Goal: Check status

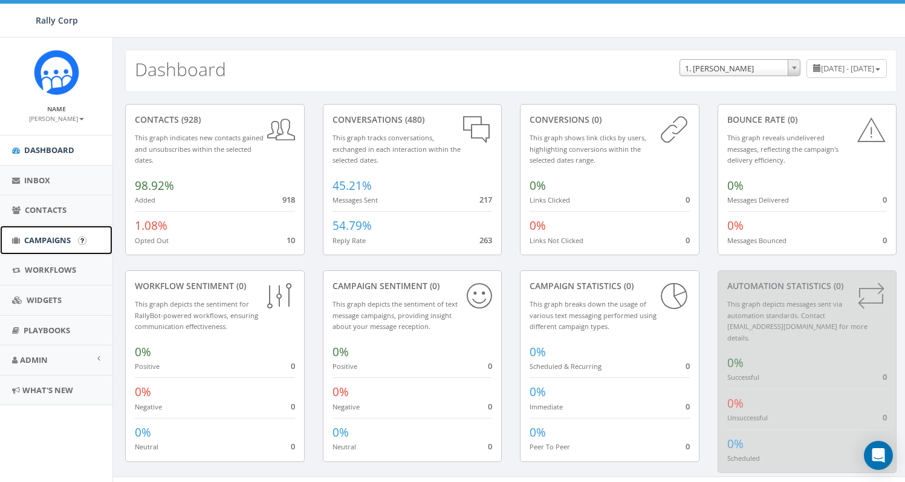
click at [59, 241] on span "Campaigns" at bounding box center [47, 240] width 47 height 11
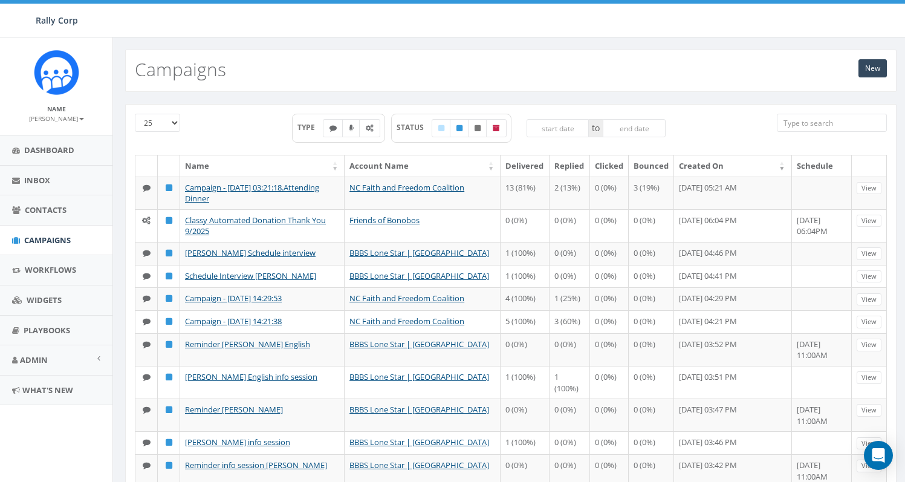
click at [793, 126] on input "search" at bounding box center [832, 123] width 110 height 18
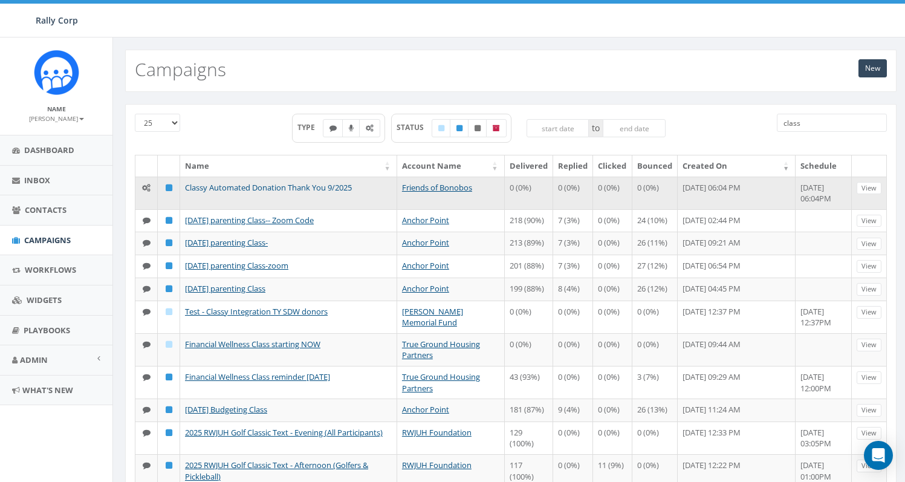
type input "class"
click at [329, 188] on link "Classy Automated Donation Thank You 9/2025" at bounding box center [268, 187] width 167 height 11
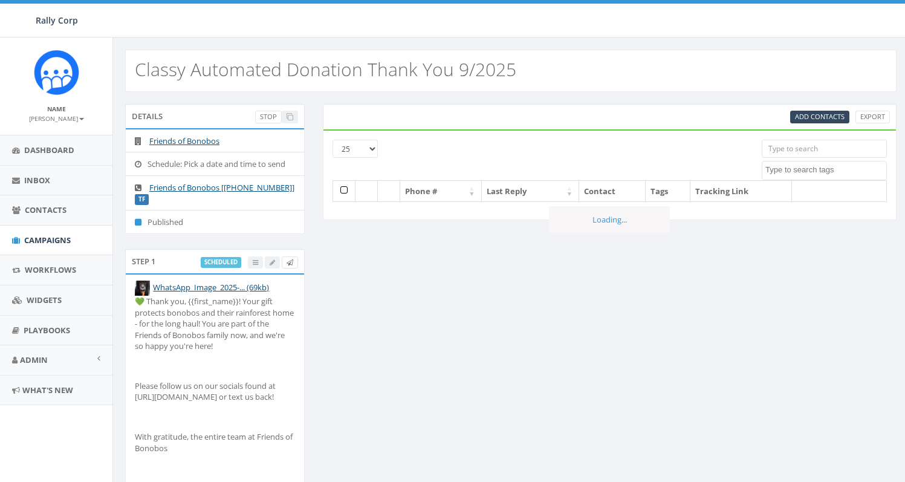
select select
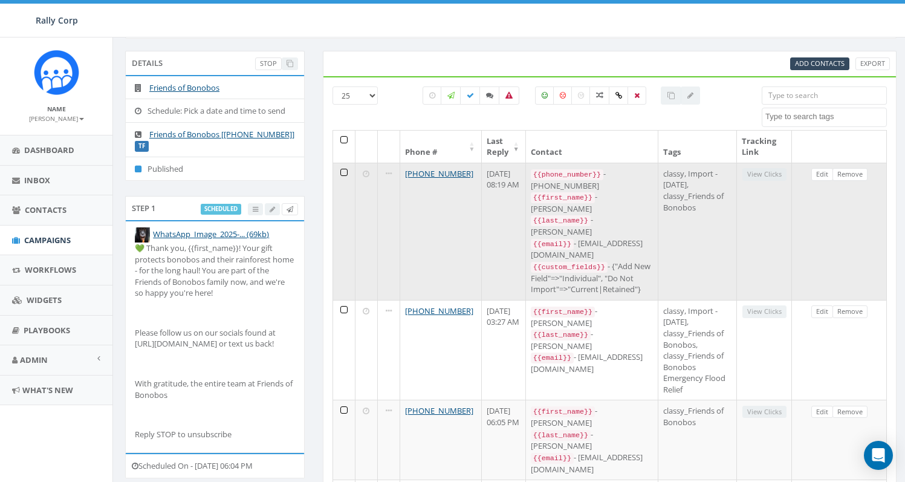
scroll to position [60, 0]
